Goal: Task Accomplishment & Management: Use online tool/utility

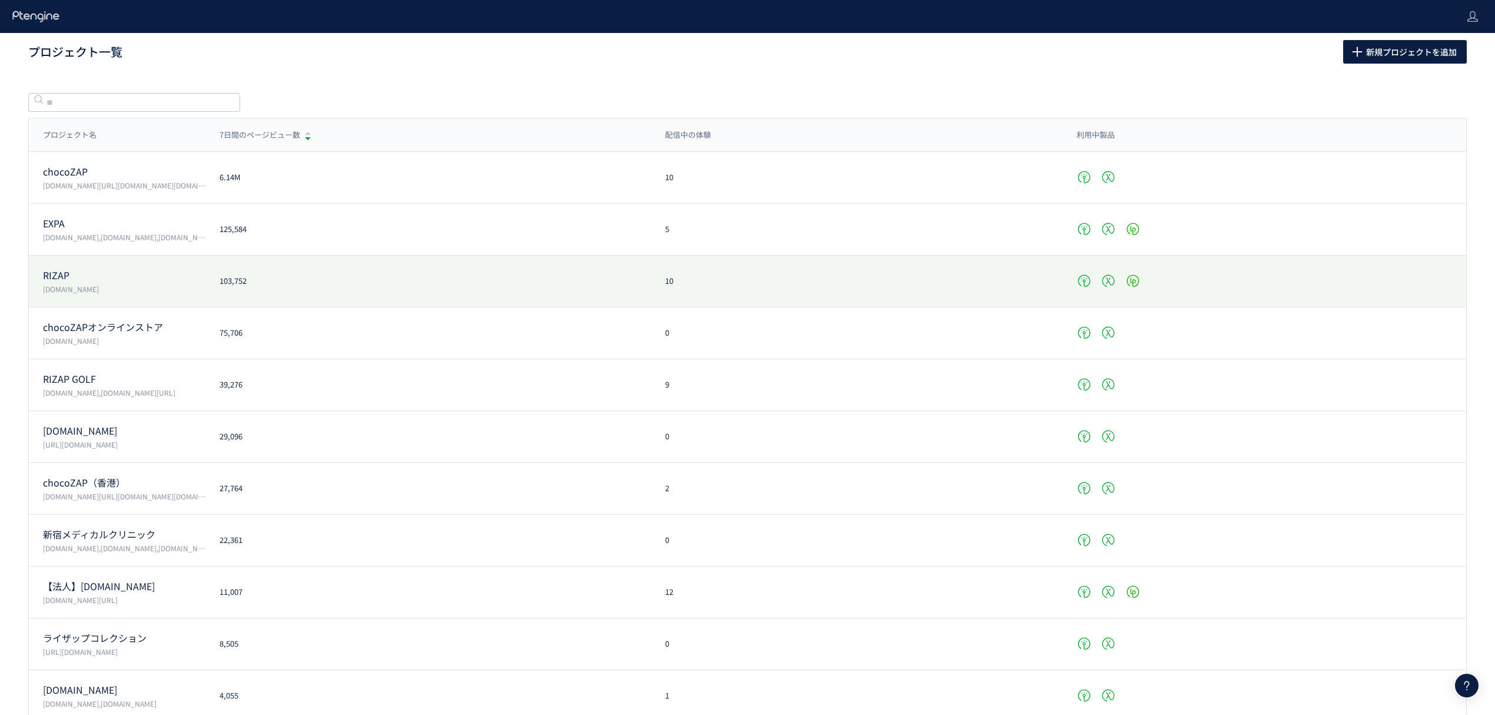
click at [62, 283] on div "RIZAP [DOMAIN_NAME]" at bounding box center [117, 281] width 177 height 26
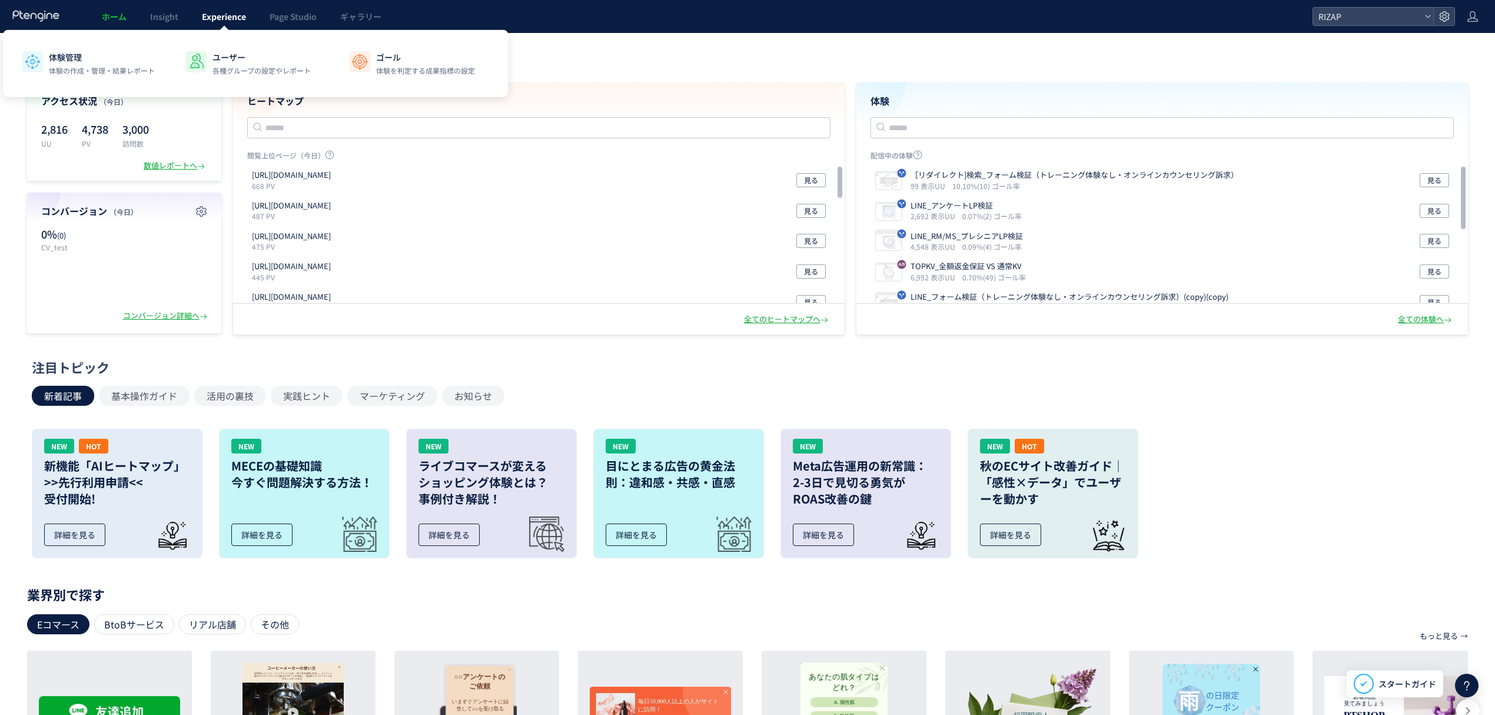
click at [238, 12] on span "Experience" at bounding box center [224, 17] width 44 height 12
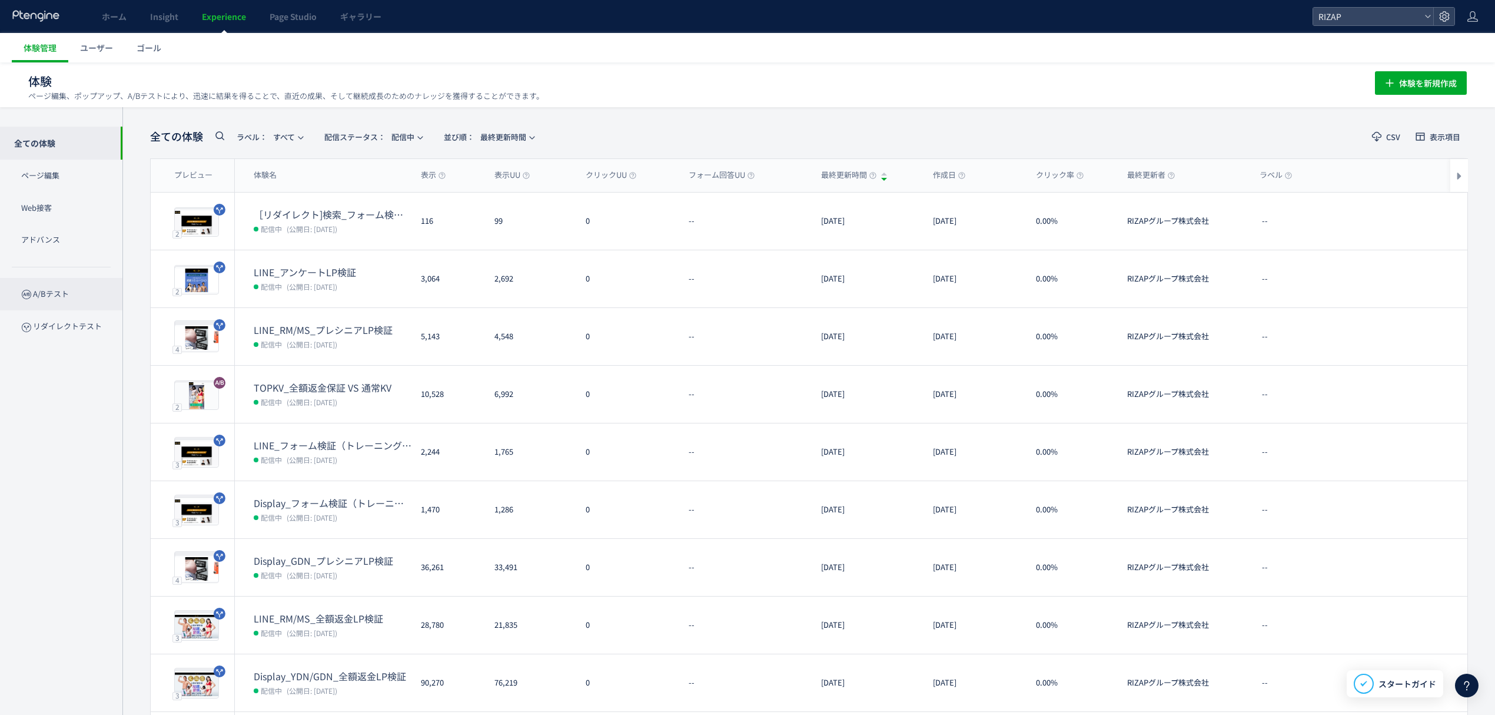
click at [59, 290] on p "A/Bテスト" at bounding box center [61, 294] width 122 height 32
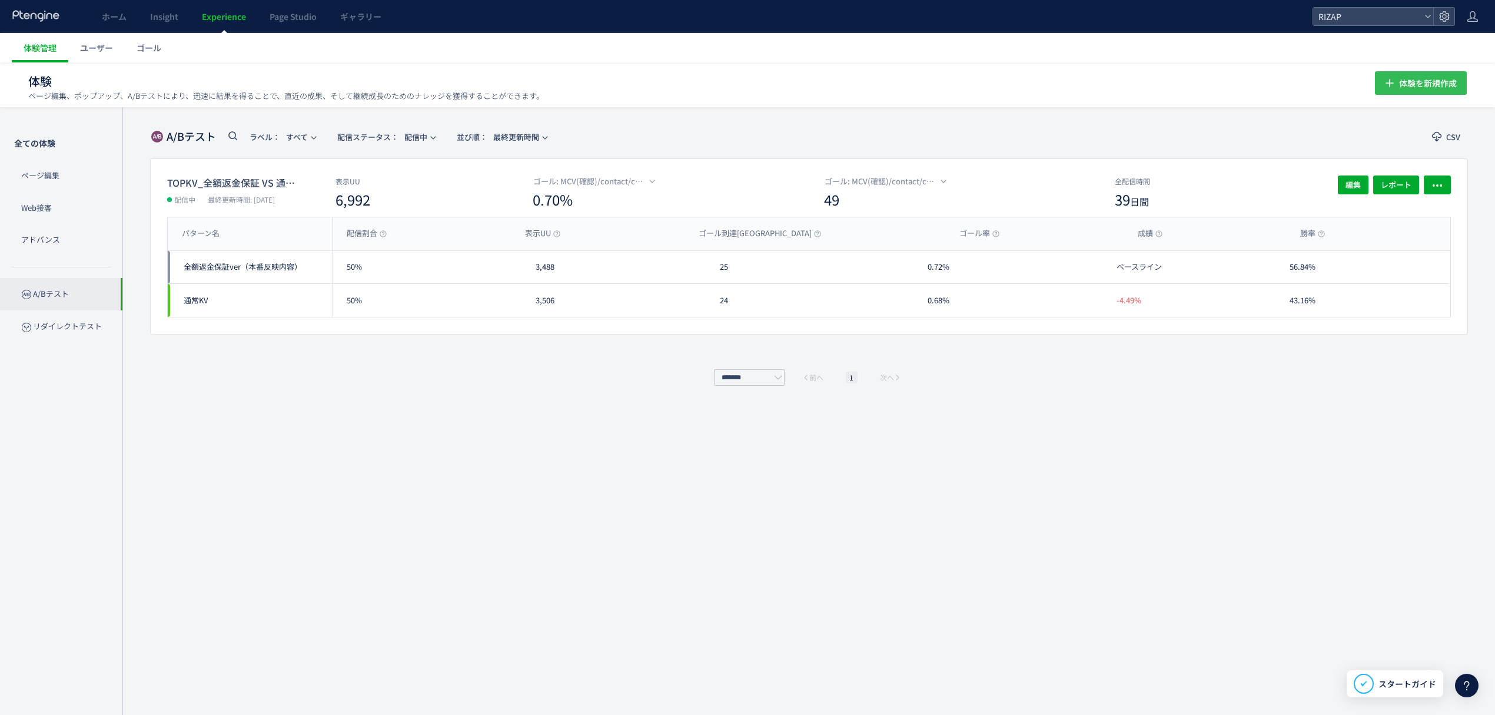
click at [1417, 82] on span "体験を新規作成" at bounding box center [1429, 83] width 58 height 24
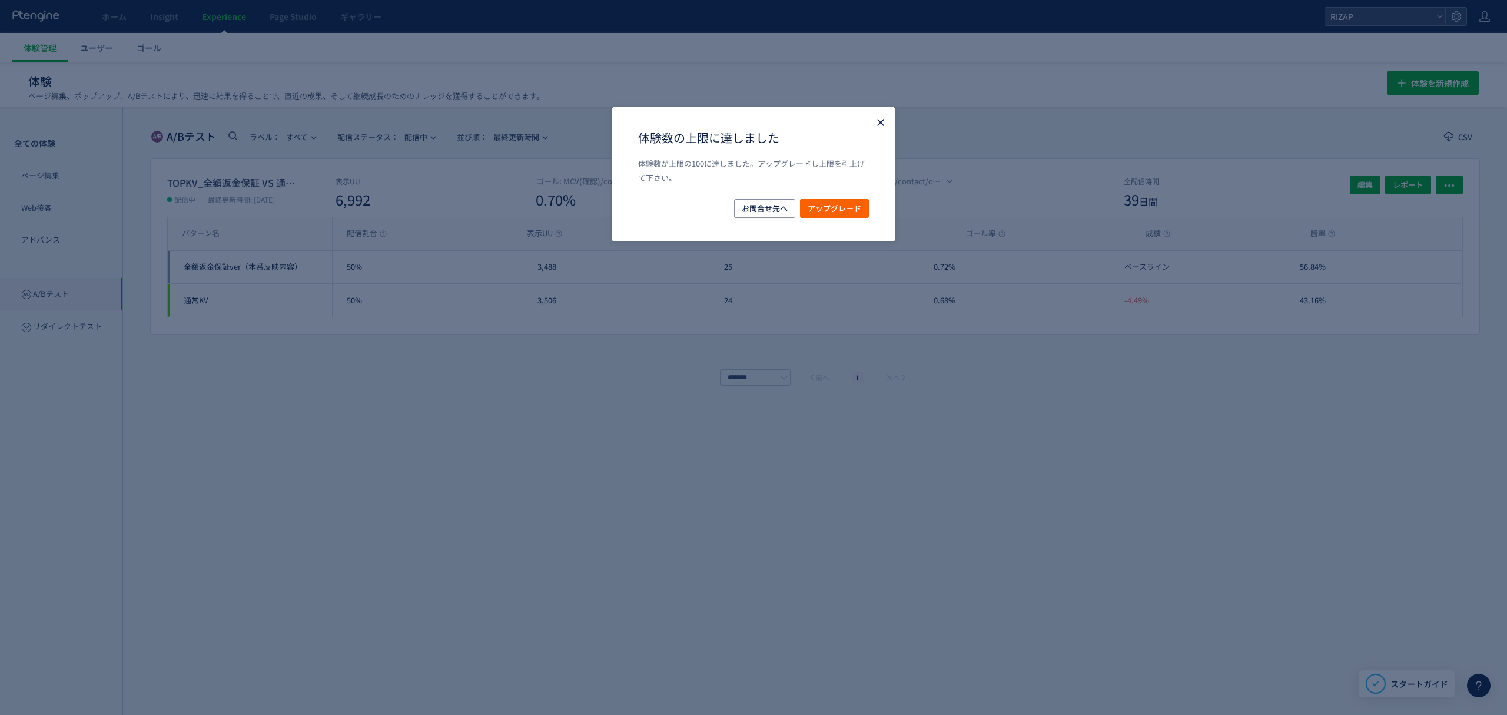
click at [876, 126] on icon "Close" at bounding box center [881, 123] width 12 height 12
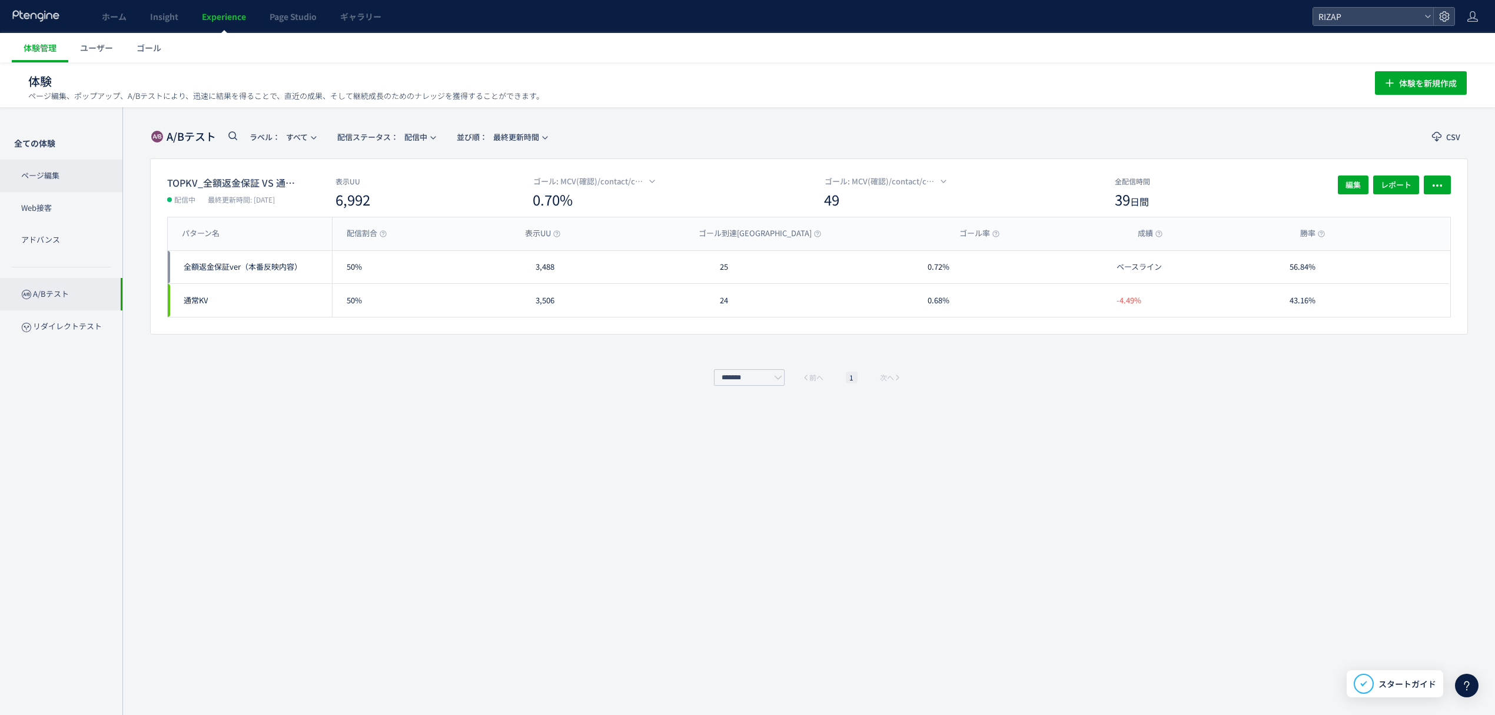
click at [64, 174] on p "ページ編集" at bounding box center [61, 176] width 122 height 32
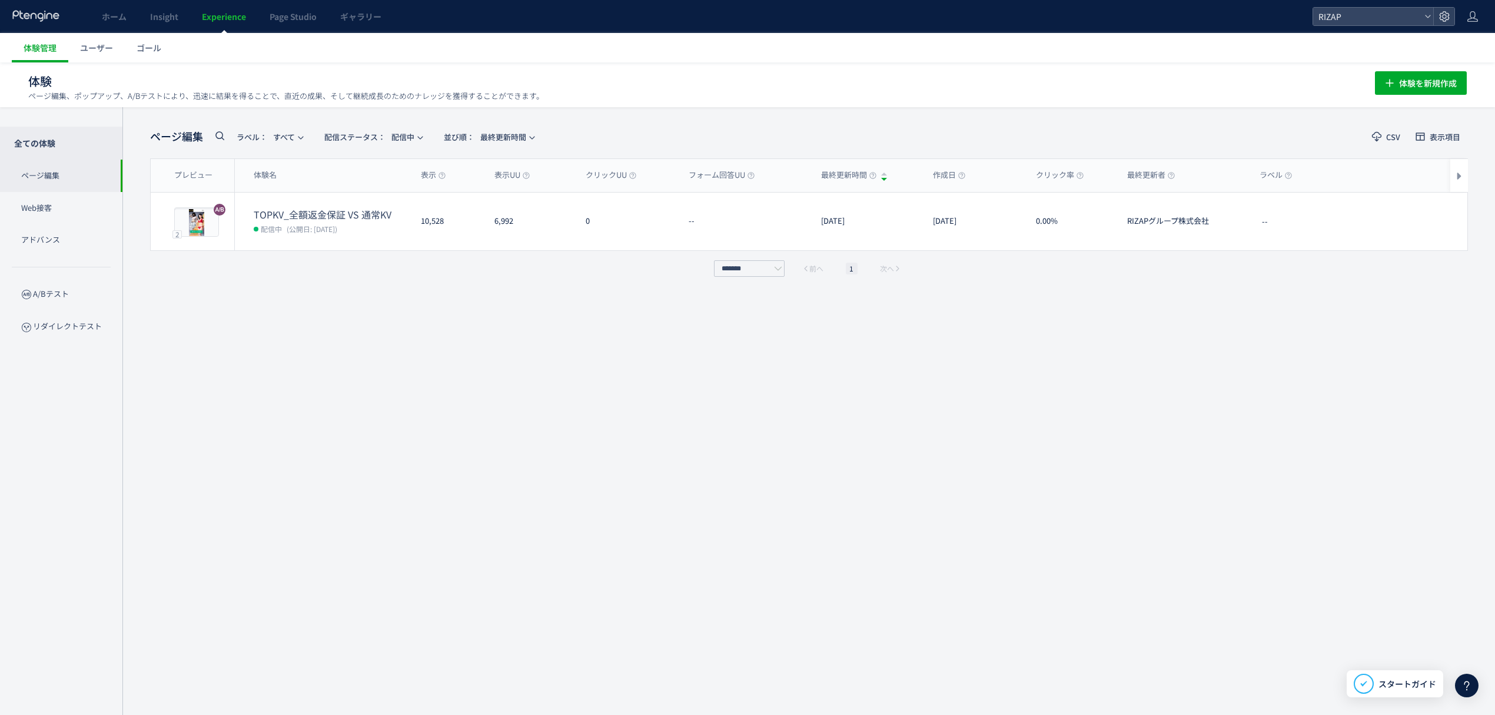
click at [55, 146] on p "全ての体験" at bounding box center [61, 143] width 122 height 33
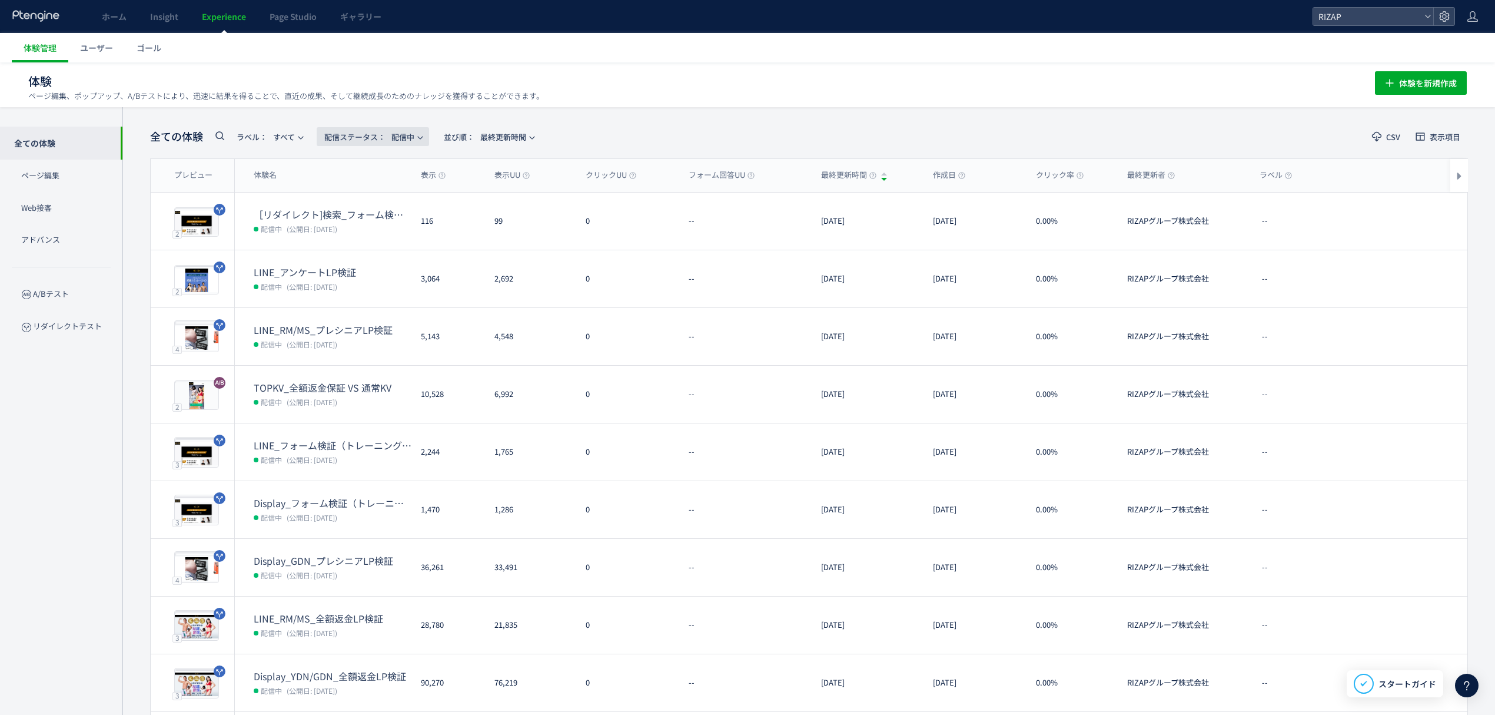
click at [380, 140] on span "配信ステータス​：" at bounding box center [354, 136] width 61 height 11
click at [380, 231] on li "停止中" at bounding box center [376, 233] width 48 height 21
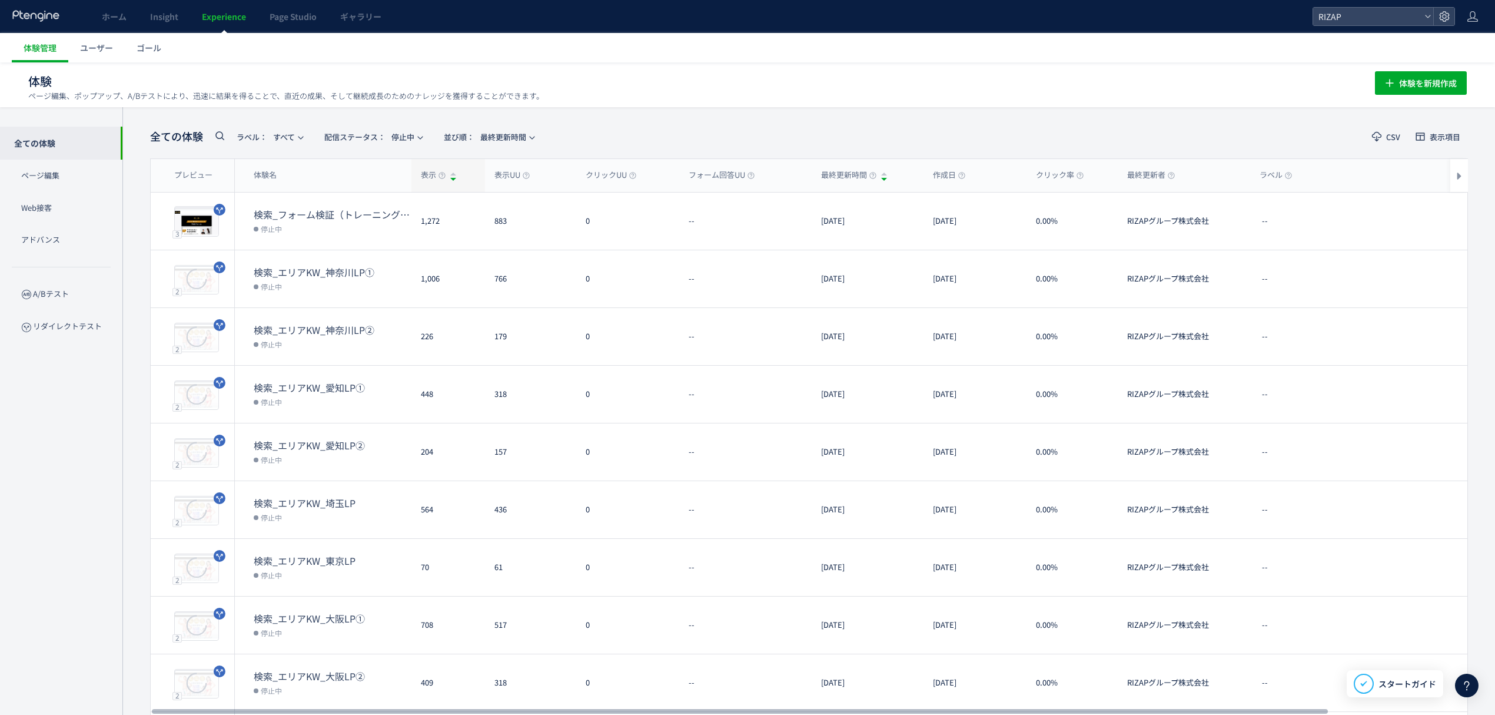
click at [434, 175] on span "表示" at bounding box center [433, 175] width 25 height 11
click at [425, 170] on span "表示" at bounding box center [433, 175] width 25 height 11
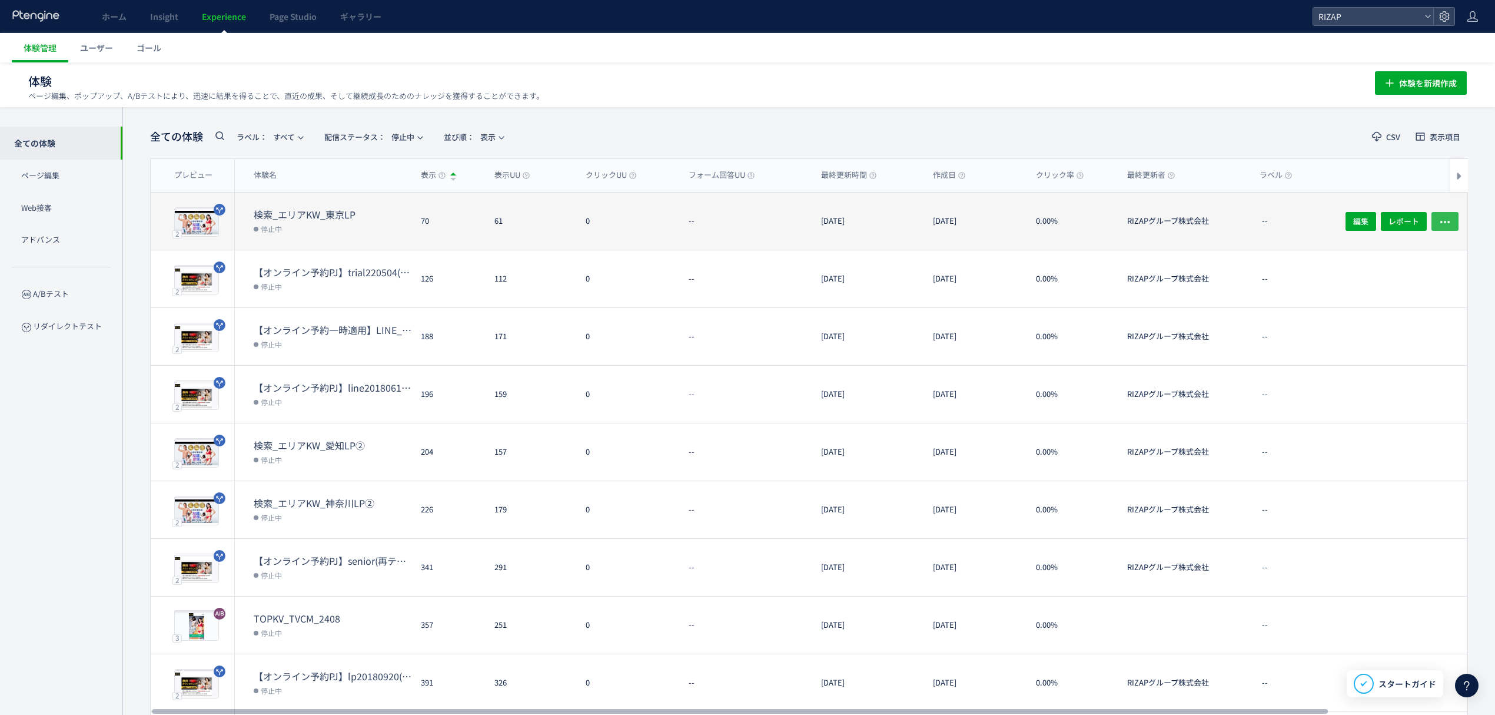
click at [1454, 228] on button "button" at bounding box center [1445, 220] width 27 height 19
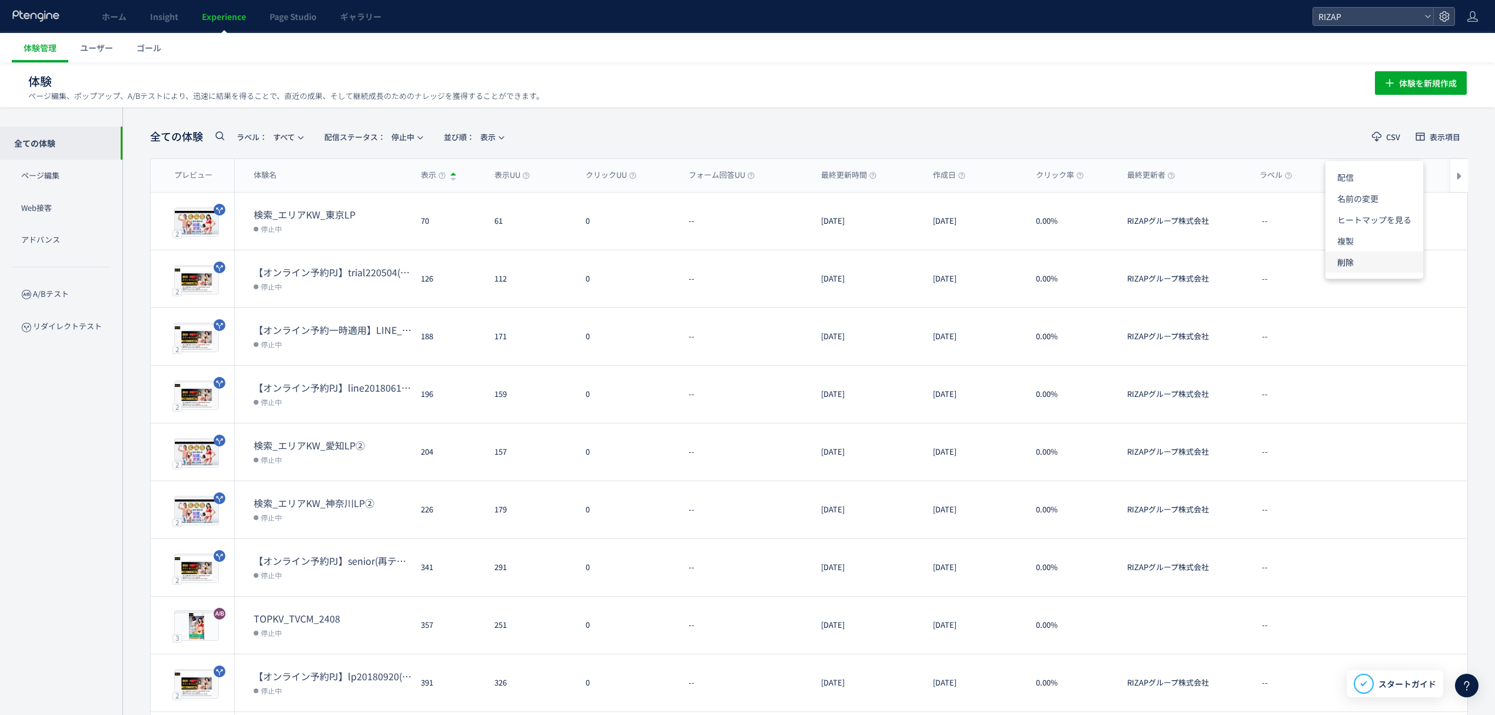
click at [1369, 264] on li "削除" at bounding box center [1375, 261] width 98 height 21
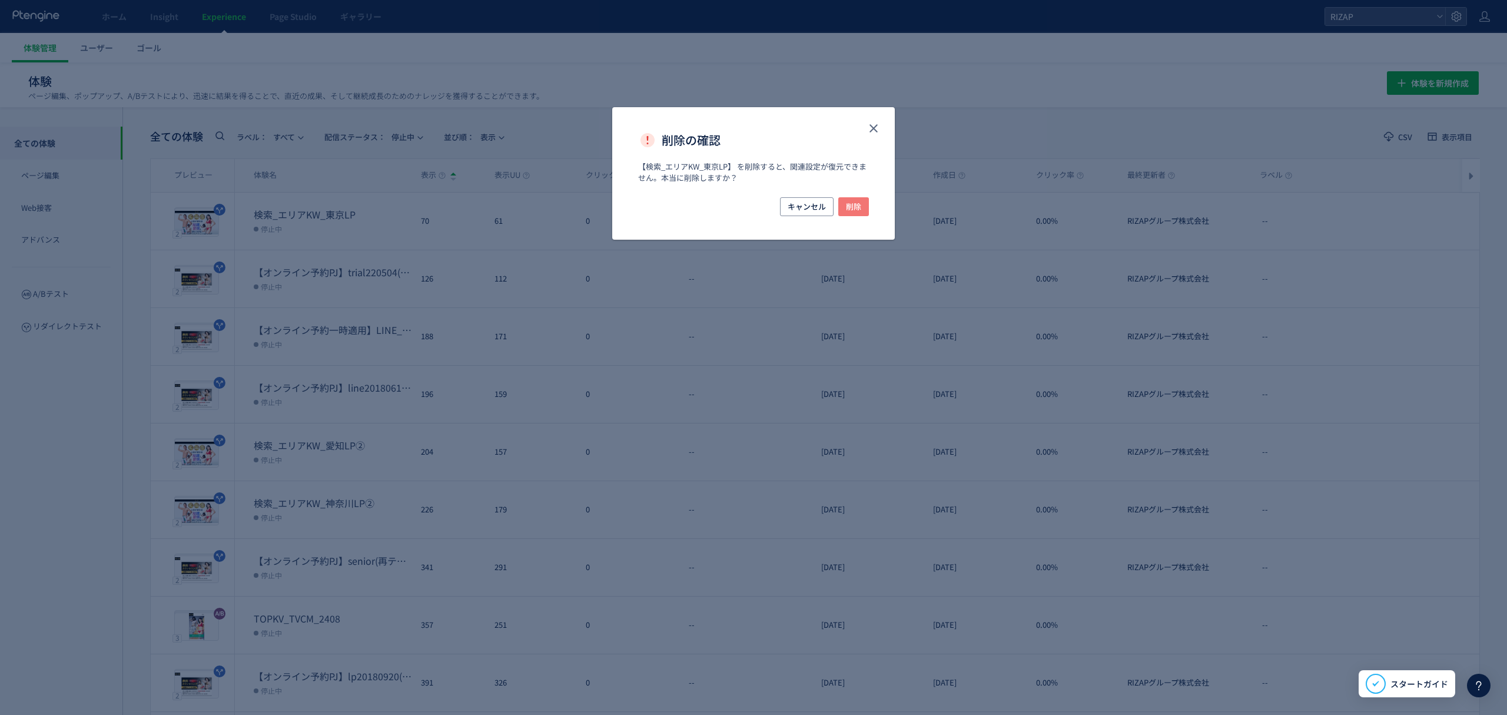
click at [855, 197] on button "削除" at bounding box center [853, 206] width 31 height 19
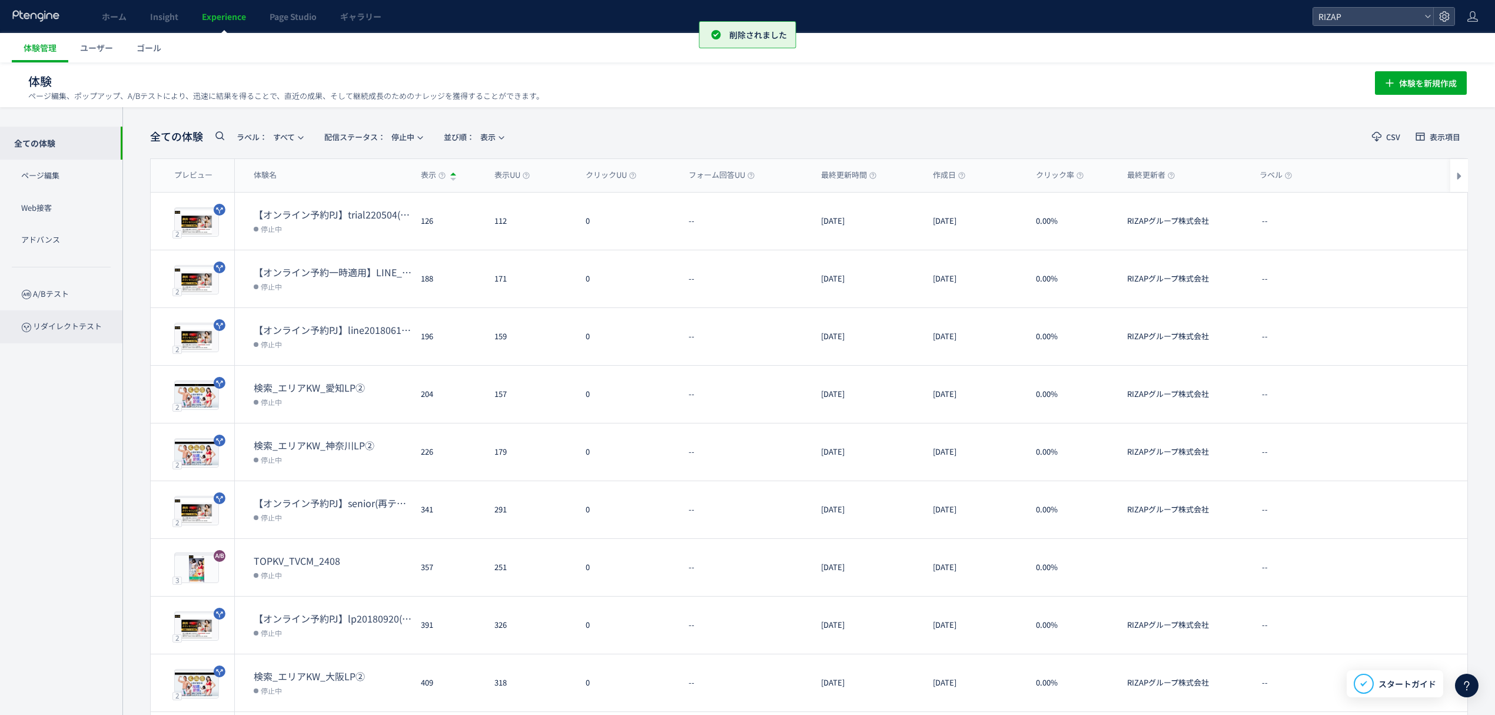
click at [40, 326] on p "リダイレクトテスト" at bounding box center [61, 326] width 122 height 32
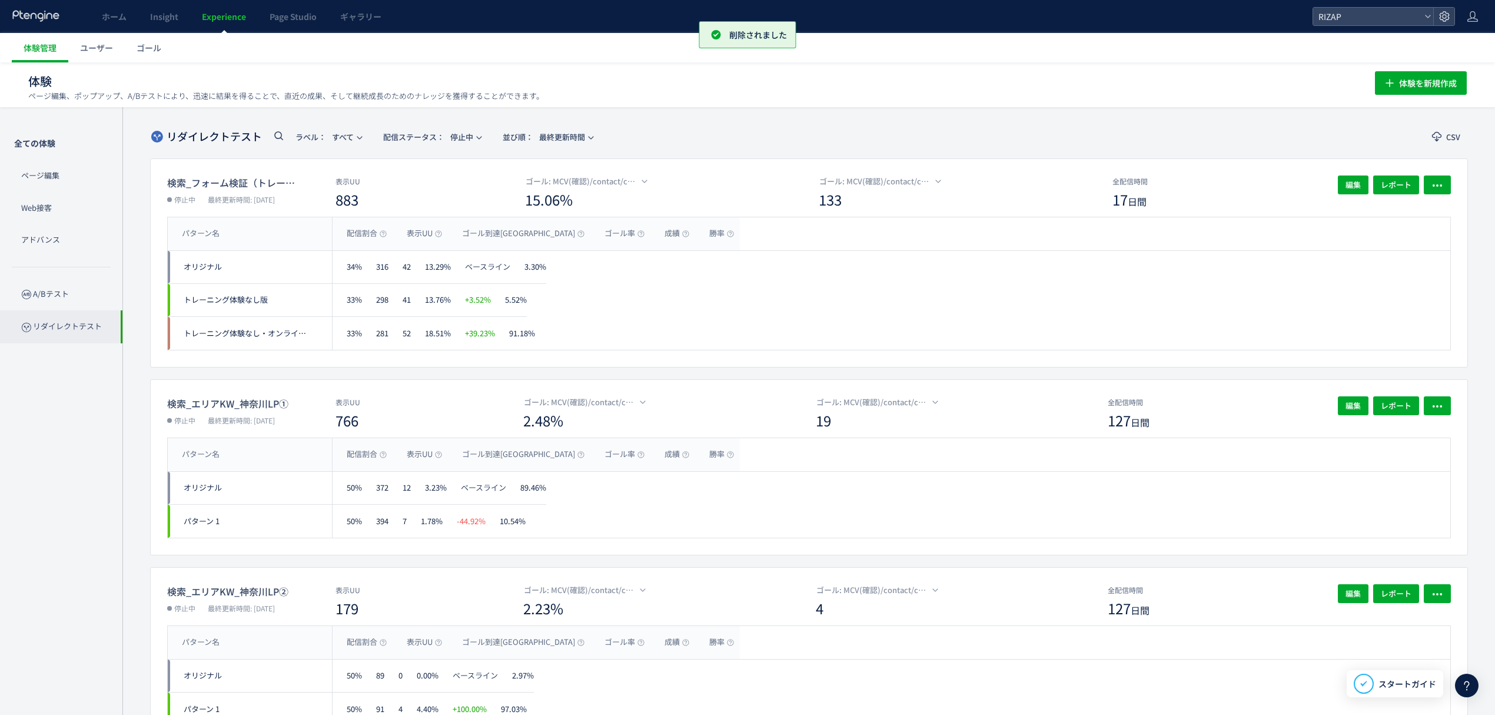
click at [42, 299] on div at bounding box center [747, 357] width 1495 height 715
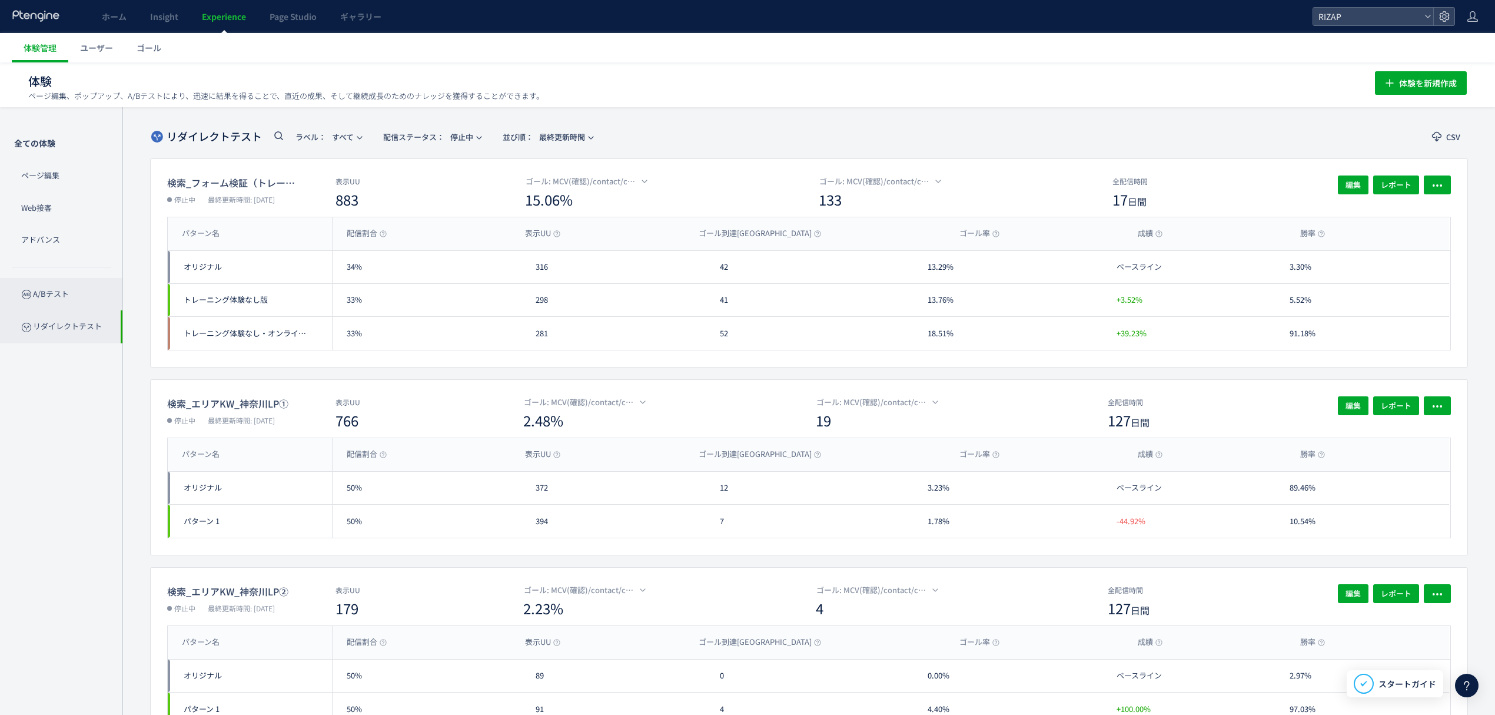
click at [59, 286] on p "A/Bテスト" at bounding box center [61, 294] width 122 height 32
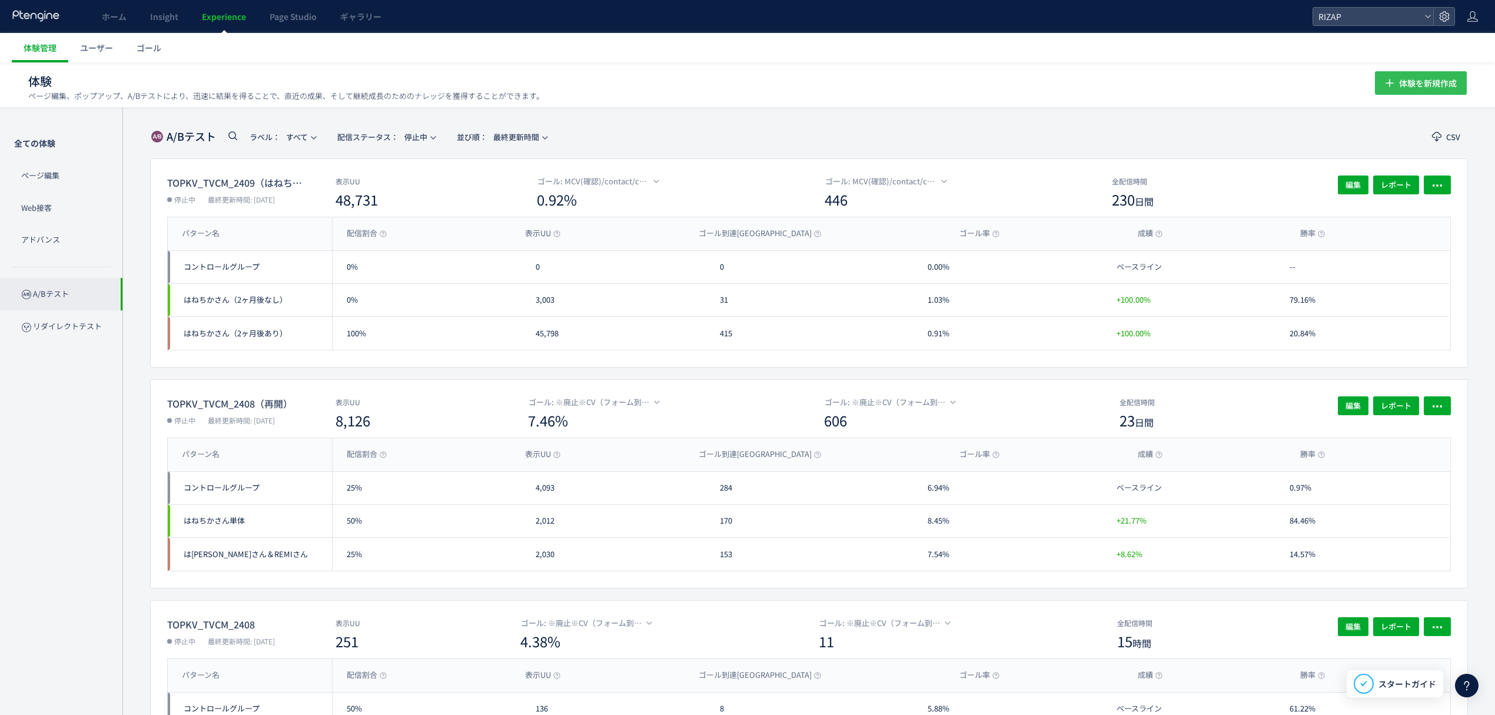
click at [1401, 85] on span "体験を新規作成" at bounding box center [1429, 83] width 58 height 24
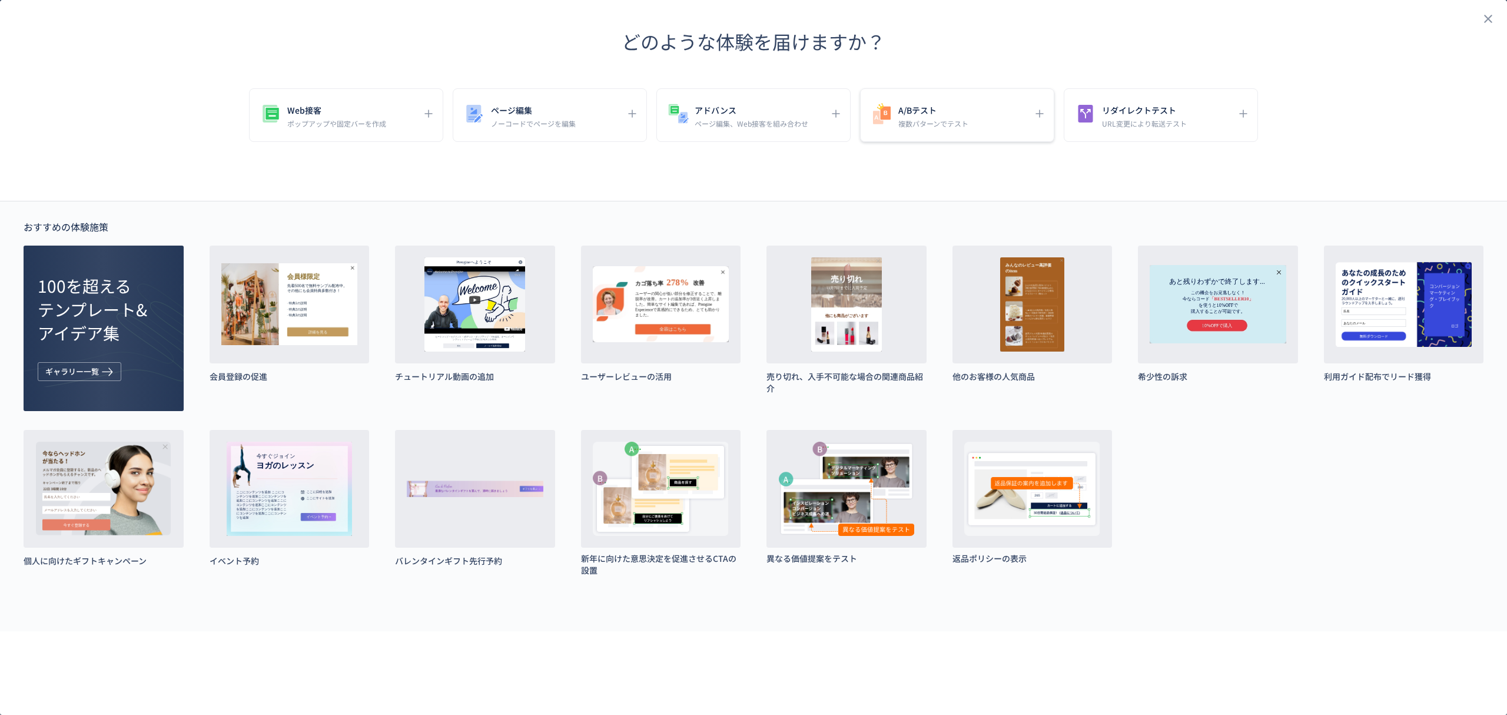
click at [911, 120] on p "複数パターンでテスト" at bounding box center [933, 123] width 70 height 10
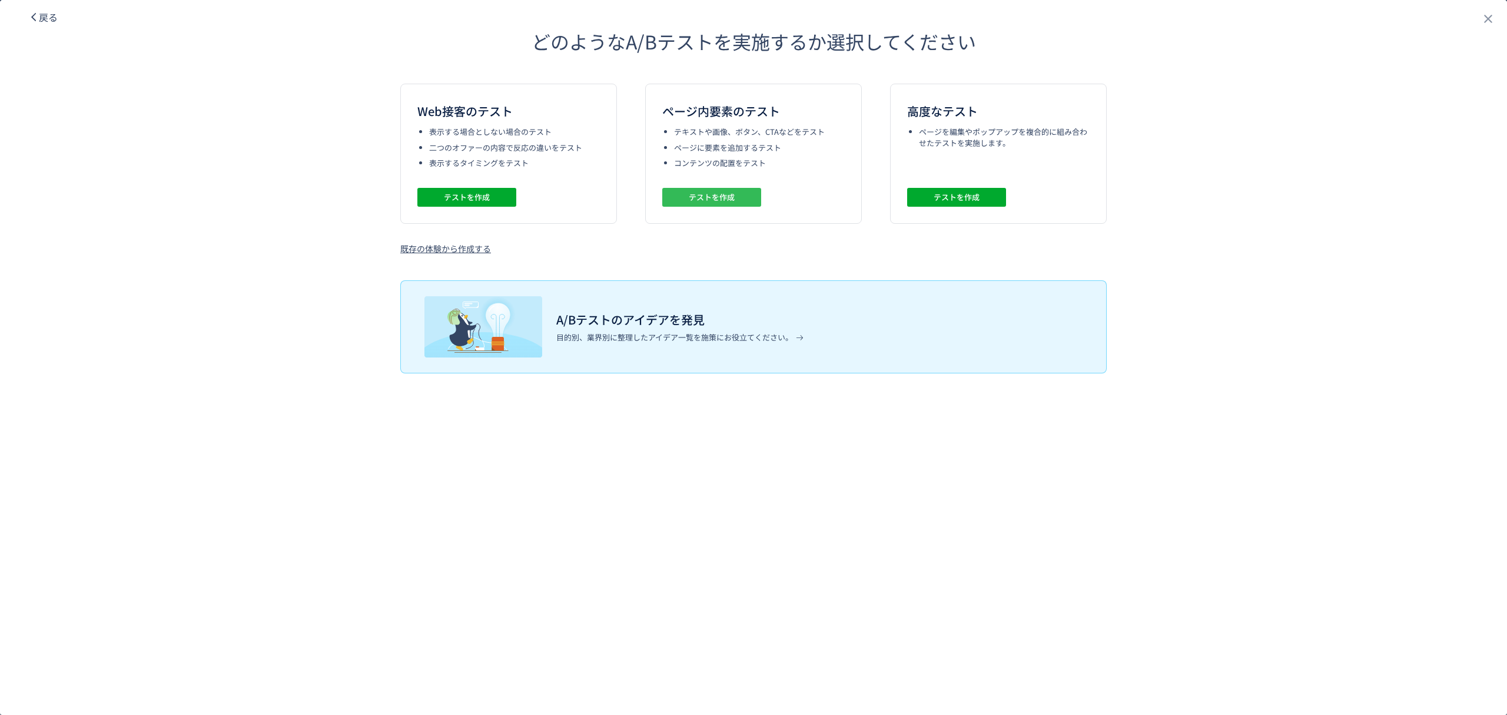
click at [717, 198] on span "テストを作成" at bounding box center [712, 197] width 46 height 19
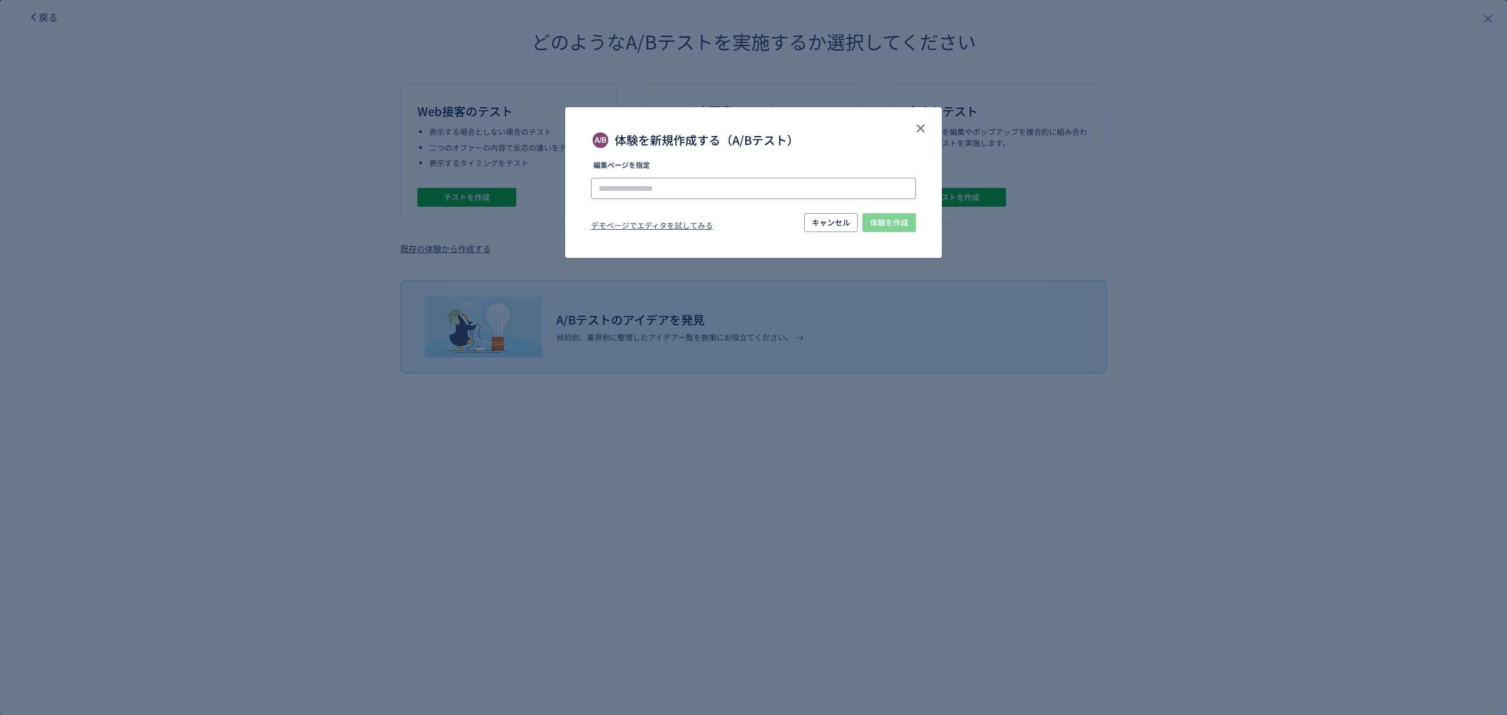
click at [696, 187] on input "体験を新規作成する（A/Bテスト）" at bounding box center [753, 188] width 325 height 21
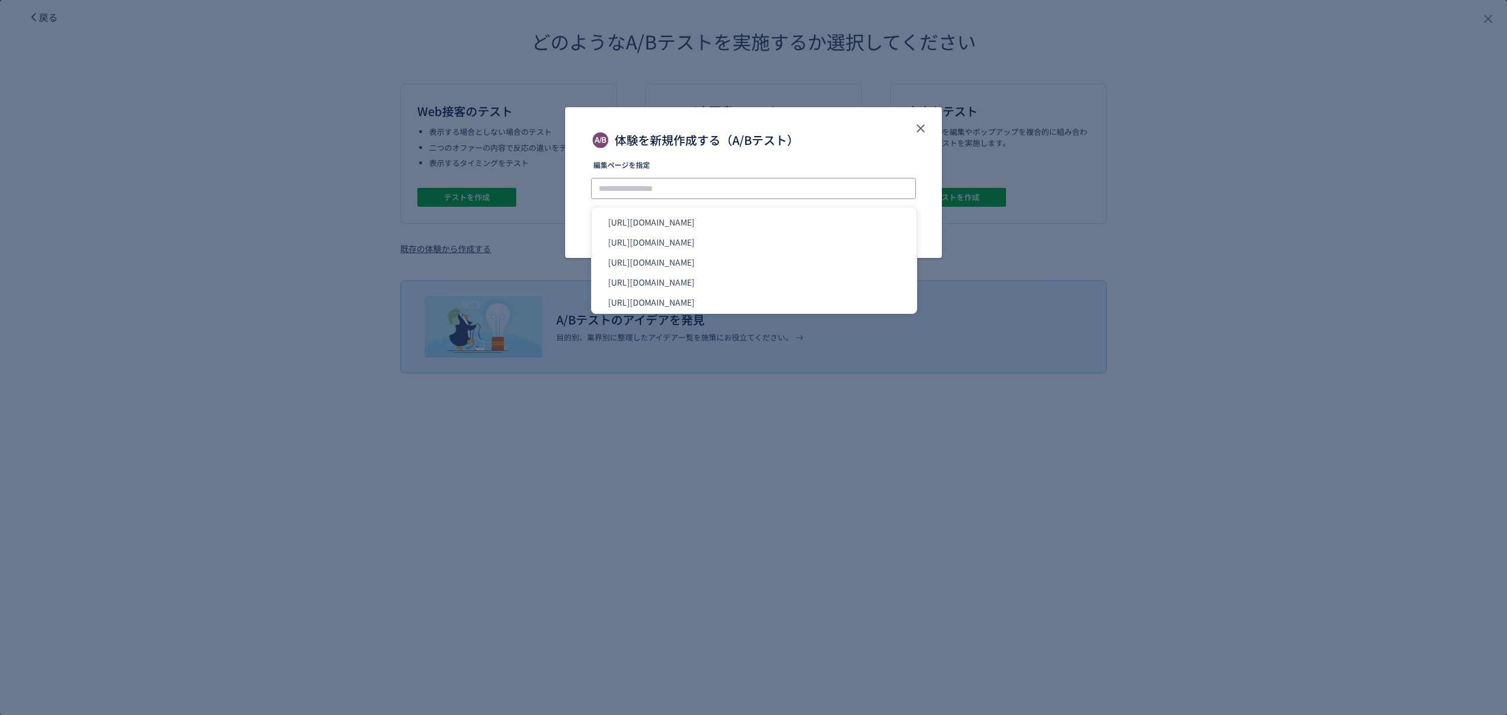
click at [618, 178] on input "体験を新規作成する（A/Bテスト）" at bounding box center [753, 188] width 325 height 21
paste input "**********"
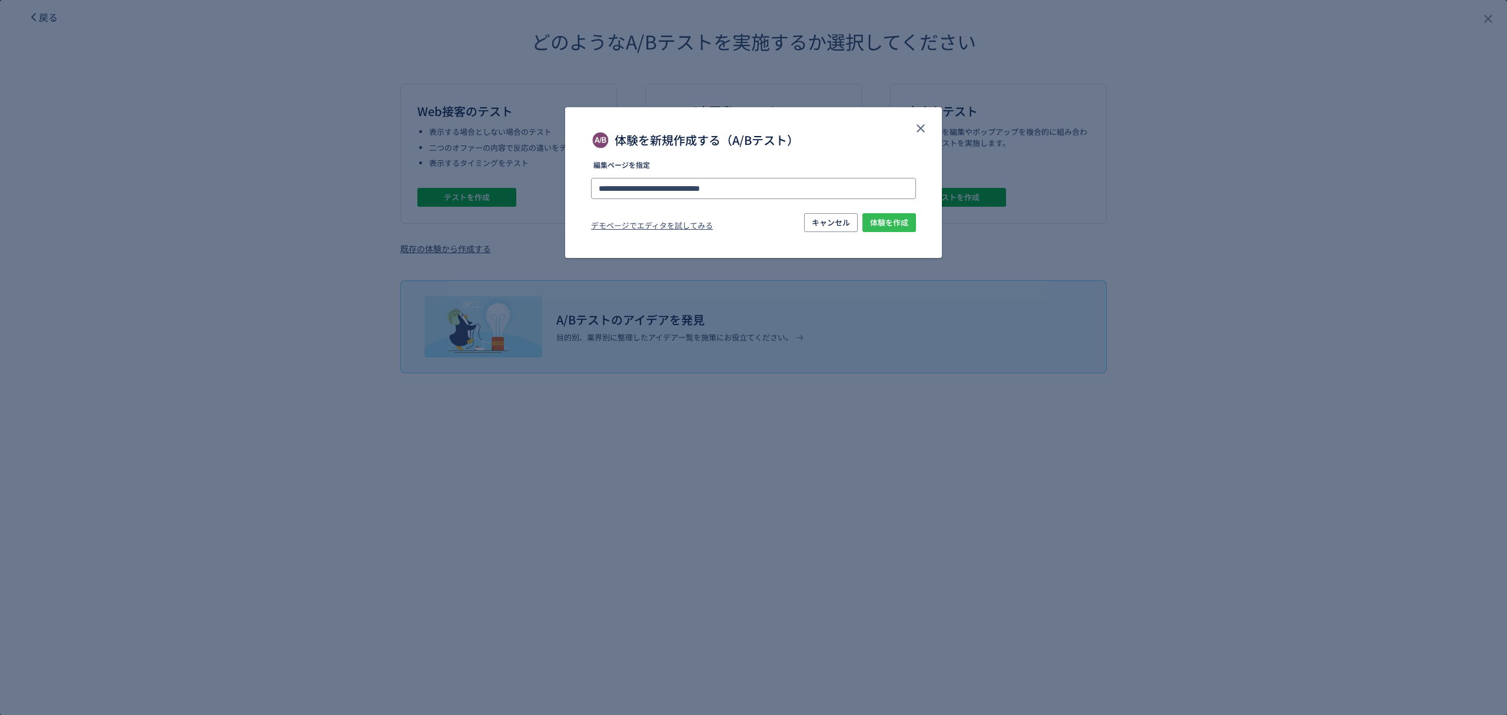
type input "**********"
click at [884, 224] on span "体験を作成" at bounding box center [889, 222] width 38 height 19
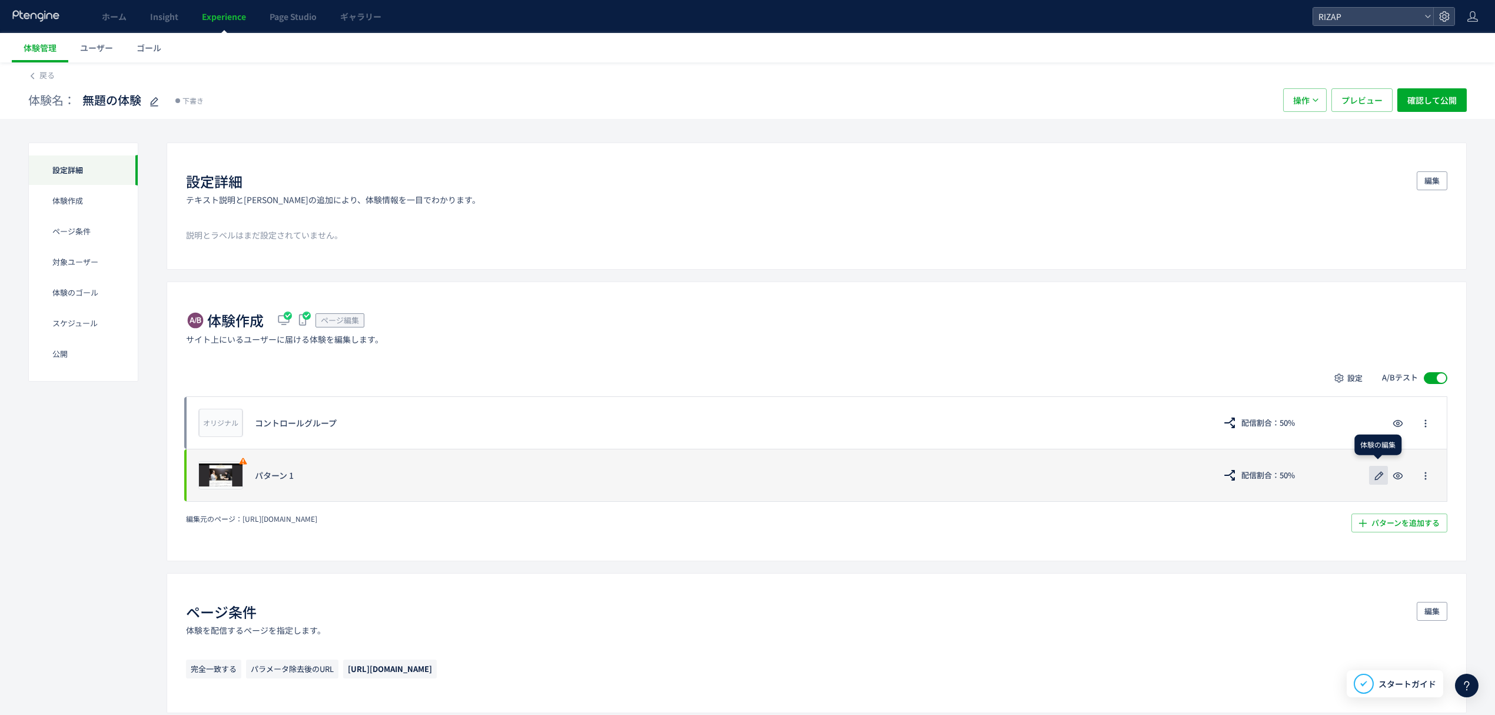
click at [1381, 480] on icon "button" at bounding box center [1379, 476] width 14 height 14
click at [1386, 476] on button "button" at bounding box center [1378, 475] width 19 height 19
